Goal: Information Seeking & Learning: Learn about a topic

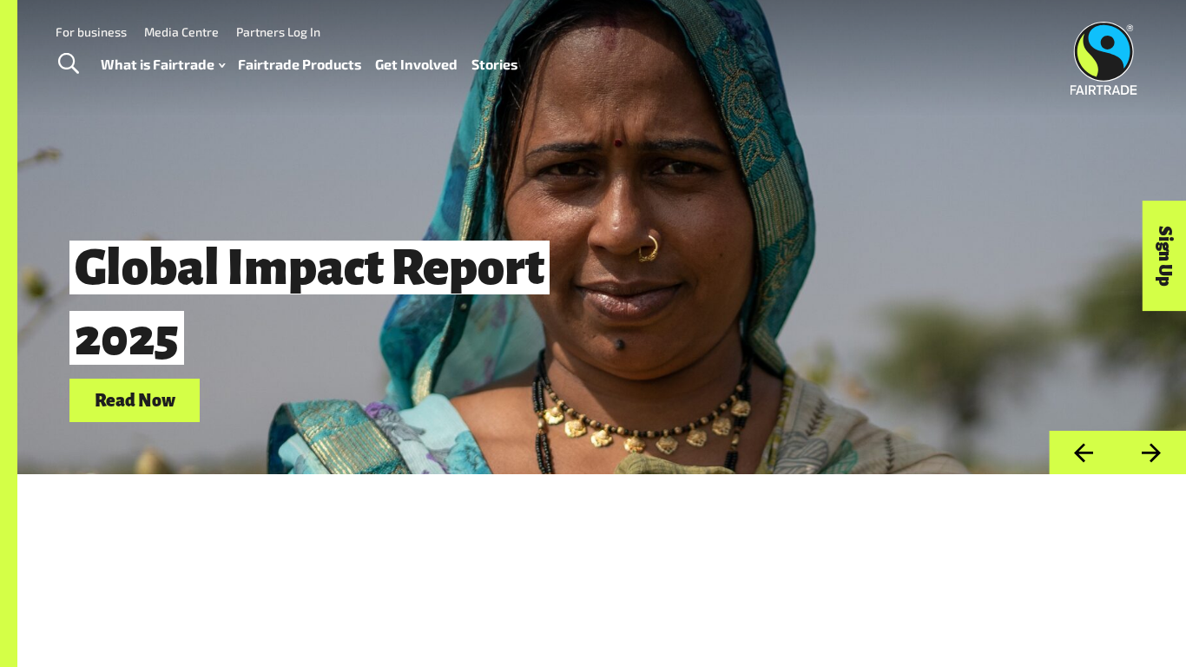
click at [334, 149] on div "Global Impact Report 2025 Read Now" at bounding box center [601, 237] width 1169 height 474
click at [153, 373] on span "Global Impact Report 2025" at bounding box center [339, 303] width 540 height 151
click at [154, 388] on link "Read Now" at bounding box center [134, 401] width 130 height 44
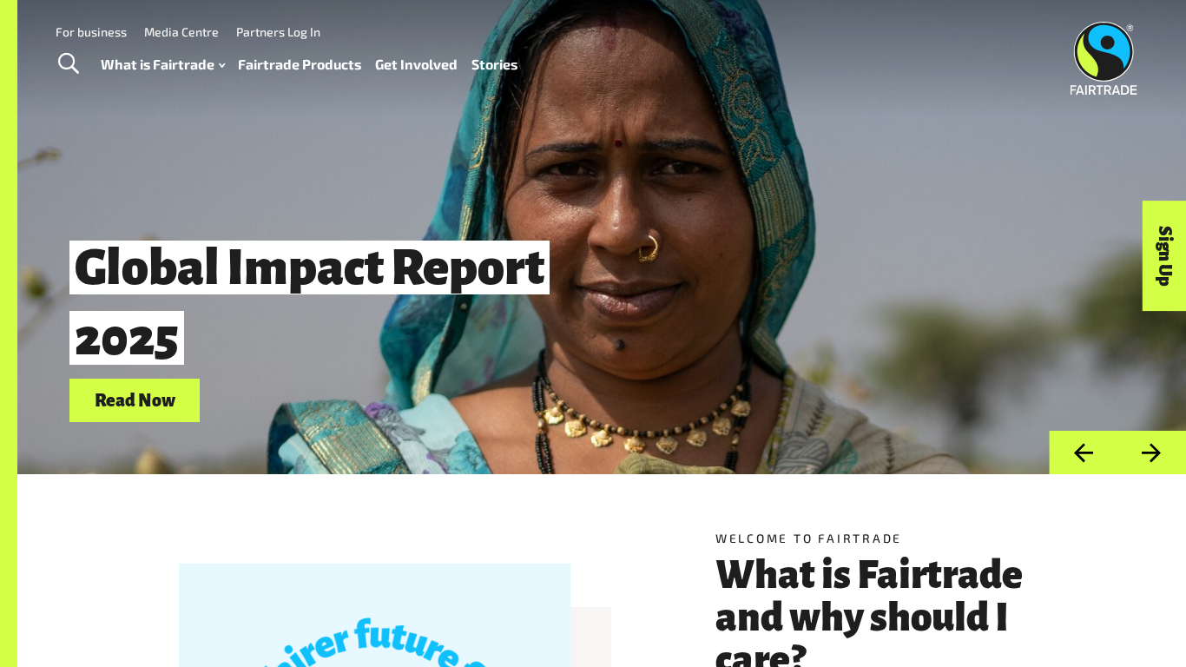
click at [122, 381] on link "Read Now" at bounding box center [134, 401] width 130 height 44
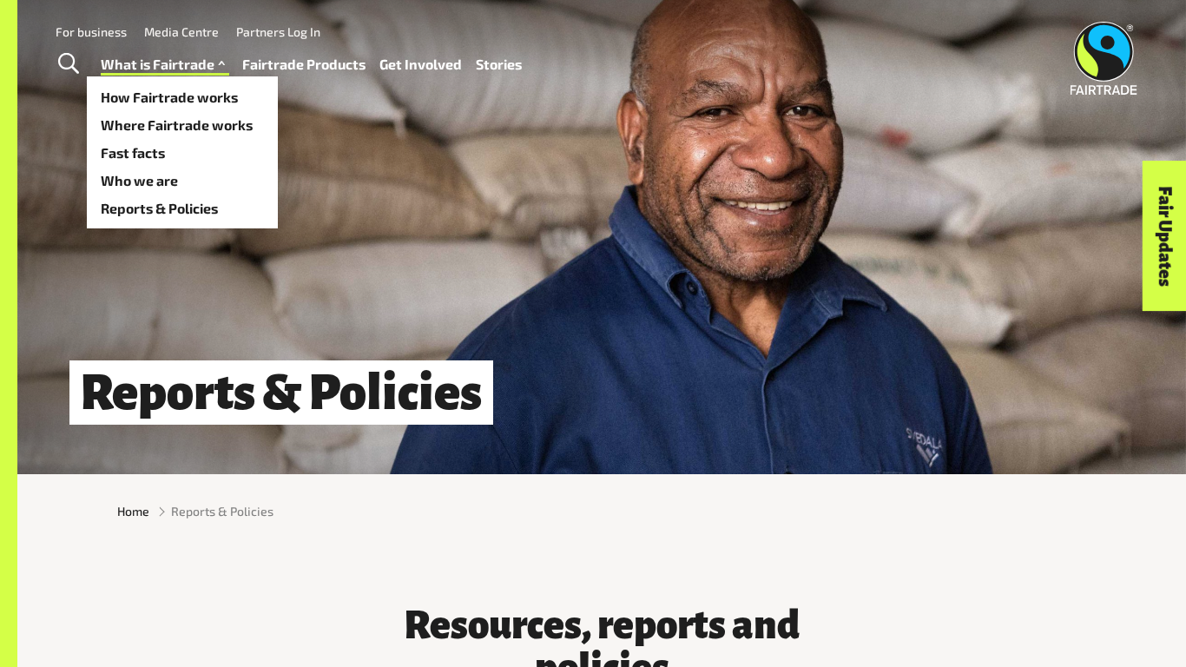
click at [194, 65] on link "What is Fairtrade" at bounding box center [165, 64] width 129 height 25
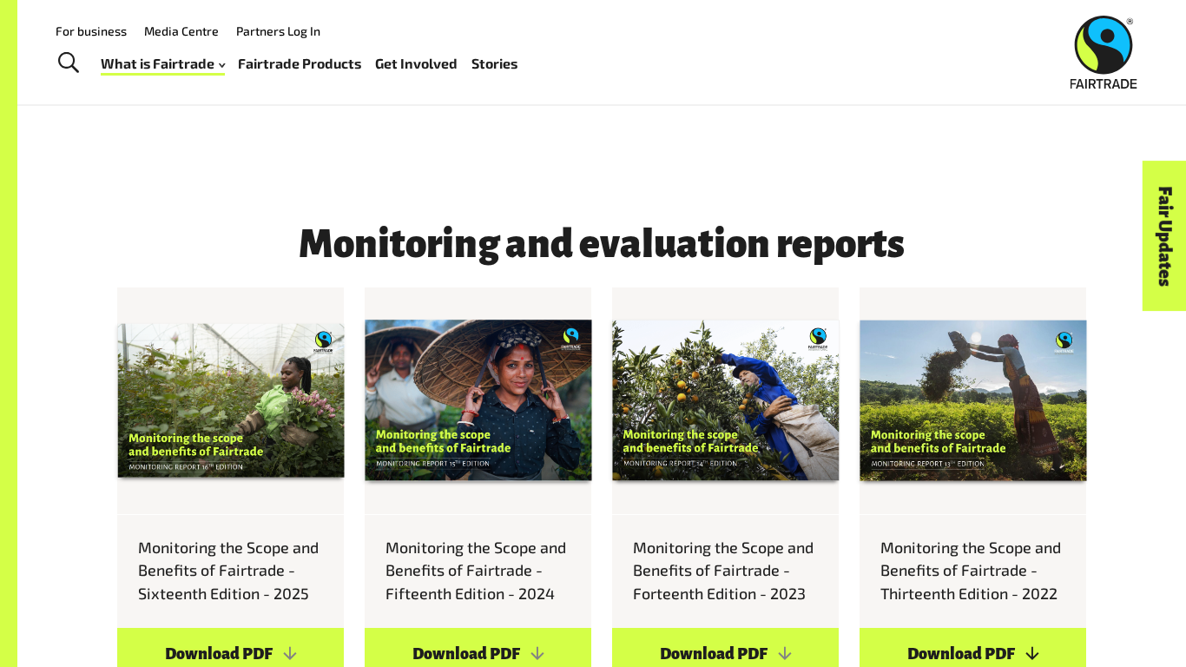
scroll to position [1381, 0]
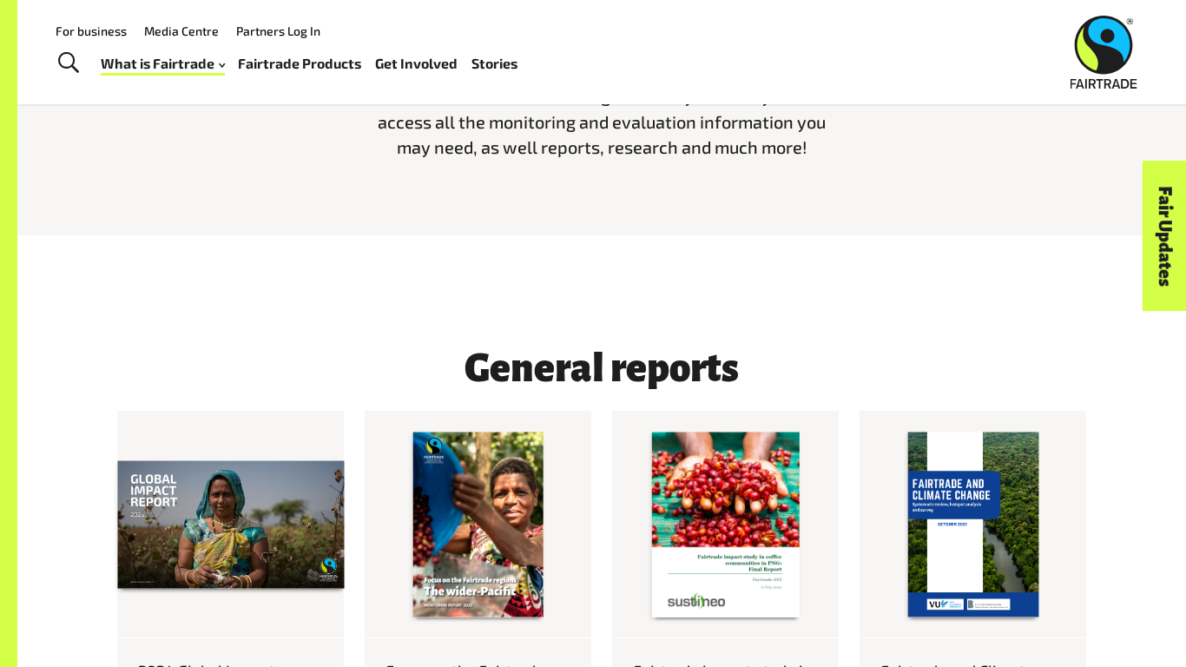
scroll to position [0, 0]
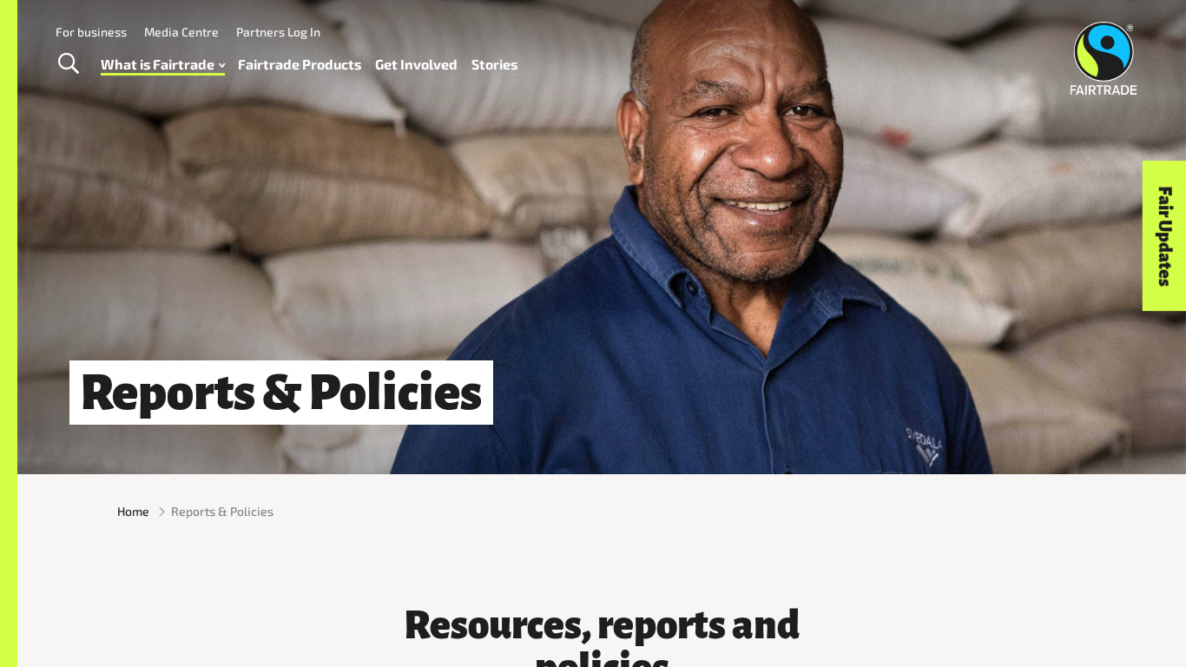
click at [1171, 239] on link "Fair Updates" at bounding box center [1165, 237] width 44 height 150
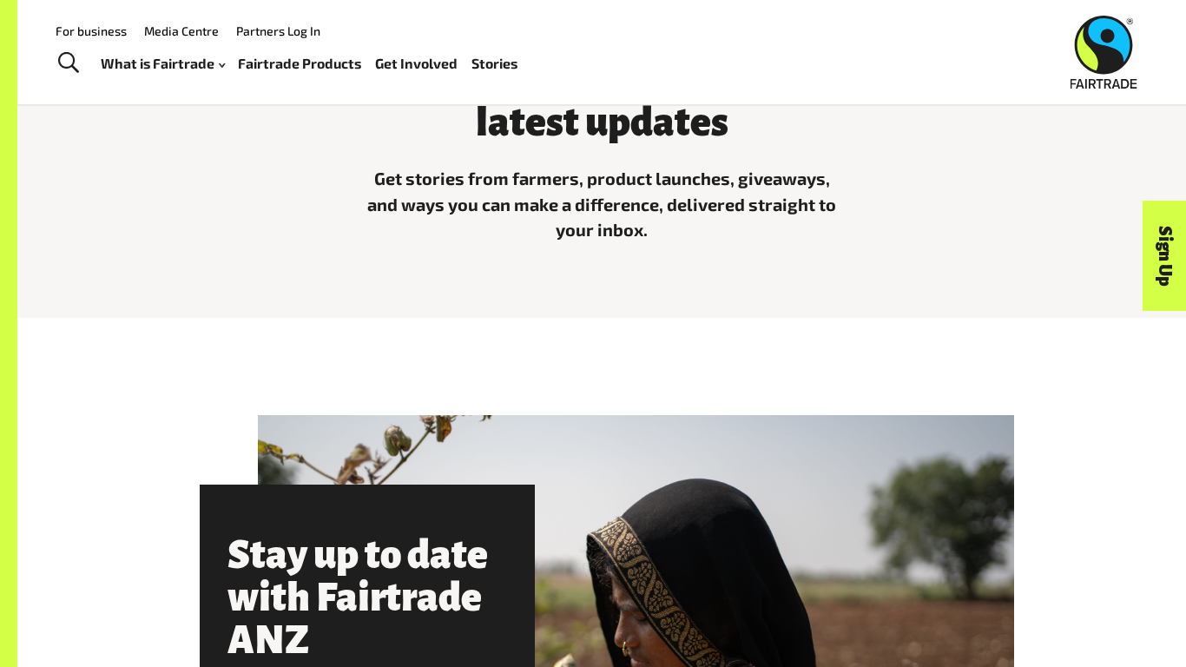
scroll to position [529, 0]
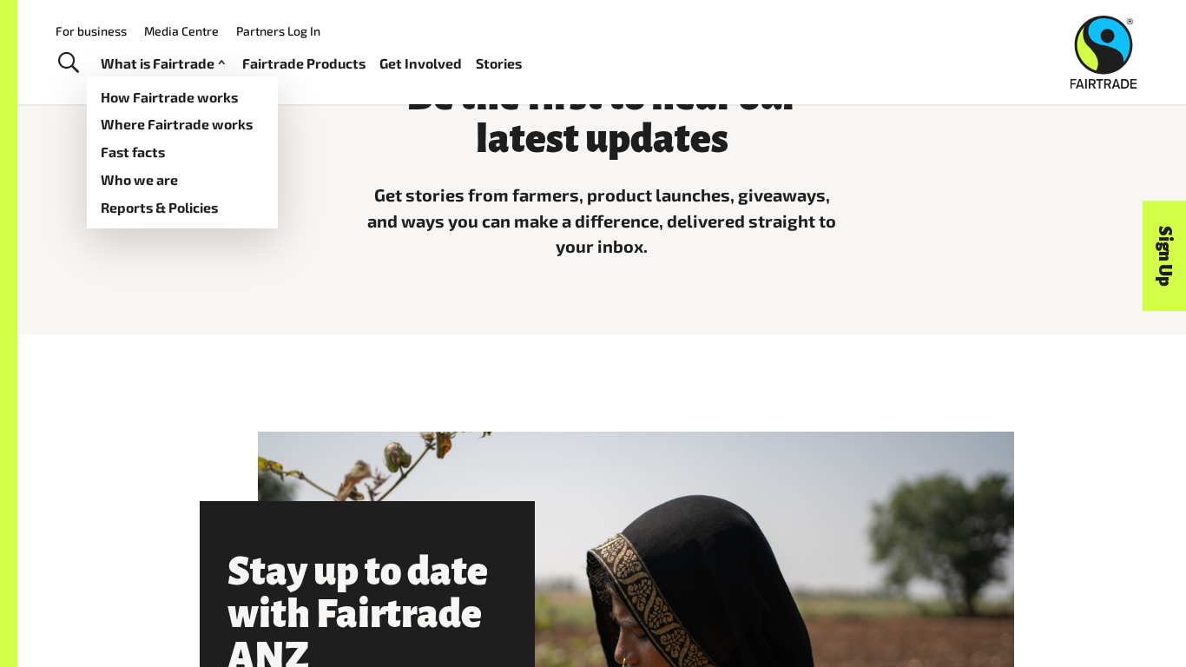
click at [165, 72] on link "What is Fairtrade" at bounding box center [165, 63] width 129 height 25
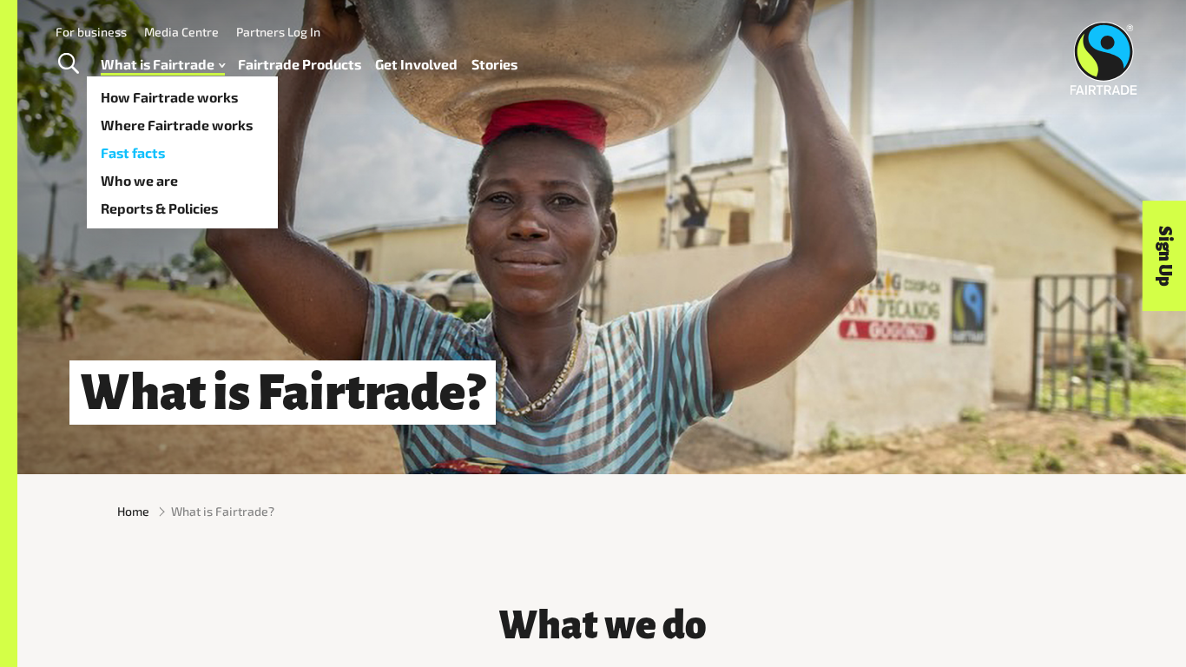
click at [209, 155] on link "Fast facts" at bounding box center [182, 153] width 191 height 28
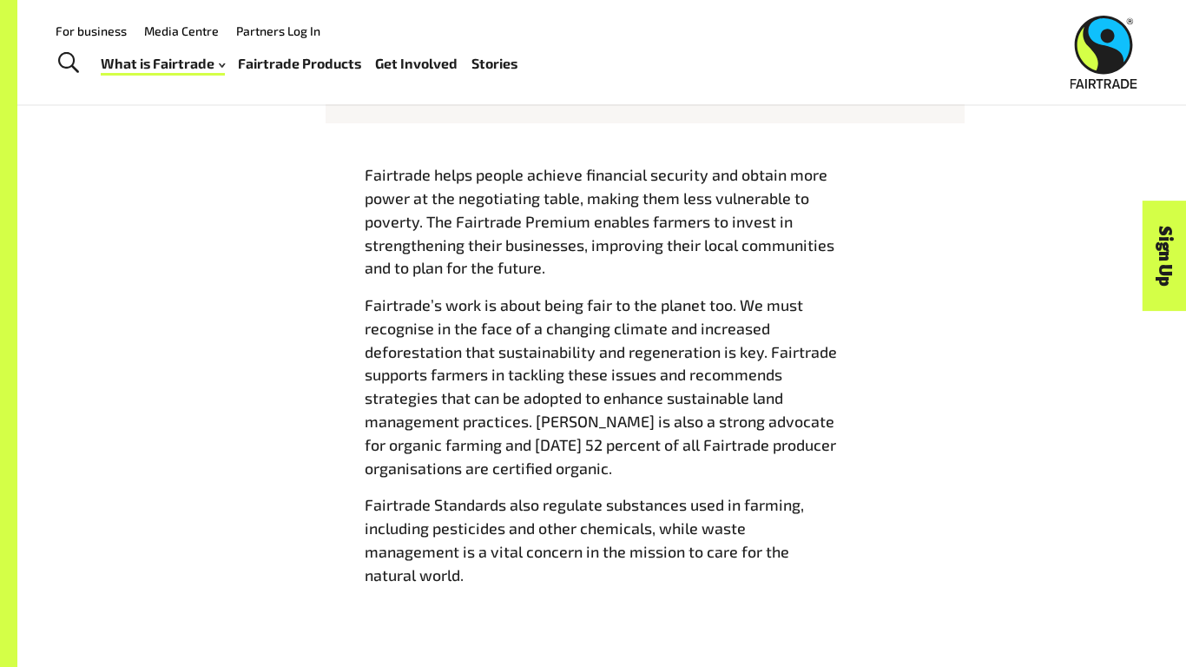
scroll to position [1856, 0]
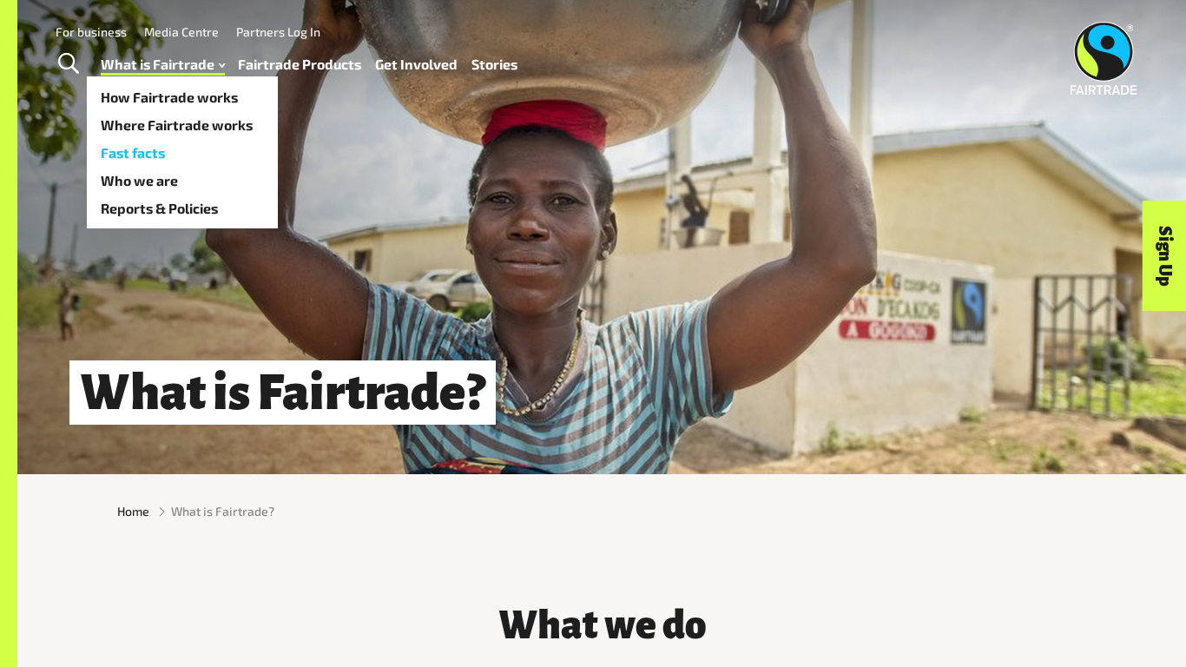
click at [146, 156] on link "Fast facts" at bounding box center [182, 153] width 191 height 28
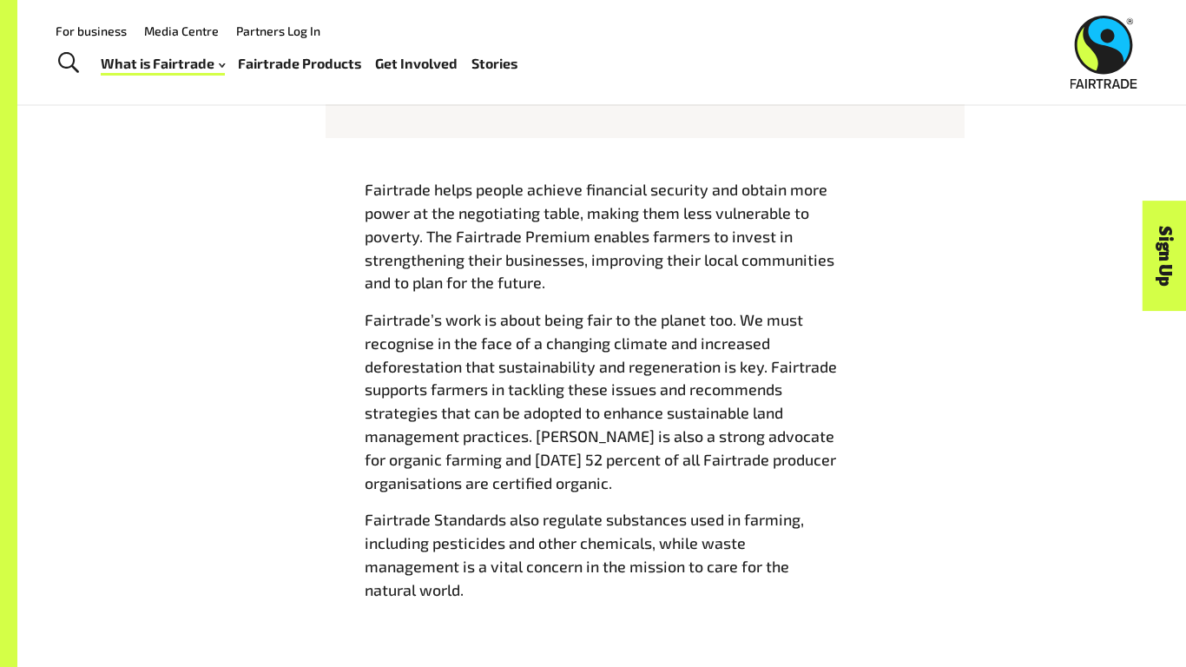
scroll to position [1857, 0]
